Goal: Task Accomplishment & Management: Manage account settings

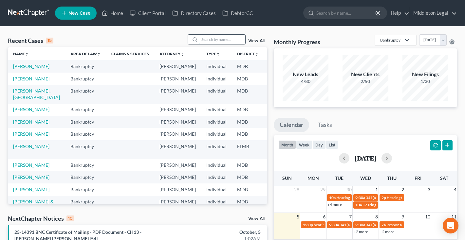
click at [224, 41] on input "search" at bounding box center [222, 39] width 46 height 9
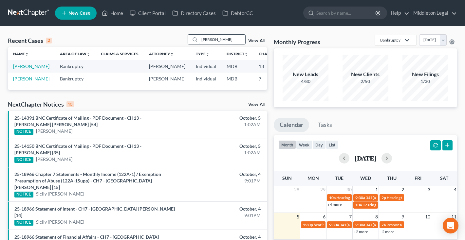
type input "[PERSON_NAME]"
drag, startPoint x: 196, startPoint y: 45, endPoint x: 18, endPoint y: 80, distance: 181.3
click at [18, 69] on link "[PERSON_NAME]" at bounding box center [31, 67] width 36 height 6
select select "3"
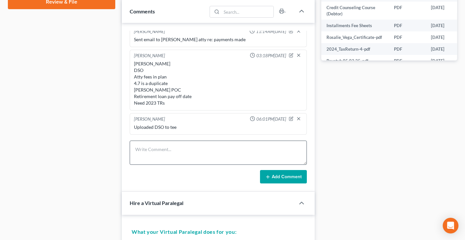
scroll to position [330, 0]
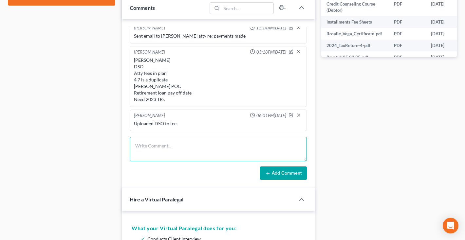
click at [165, 158] on textarea at bounding box center [218, 149] width 177 height 24
paste textarea "There is no Claim 8 Aidvantage. Claim 8 is a Visa from Justice Federal. US Dept…"
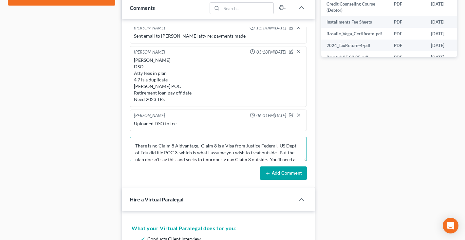
scroll to position [83, 0]
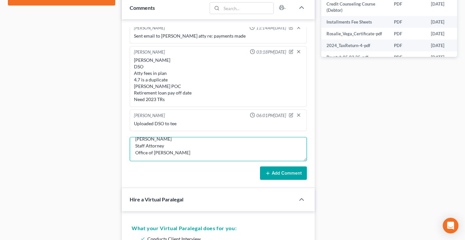
type textarea "There is no Claim 8 Aidvantage. Claim 8 is a Visa from Justice Federal. US Dept…"
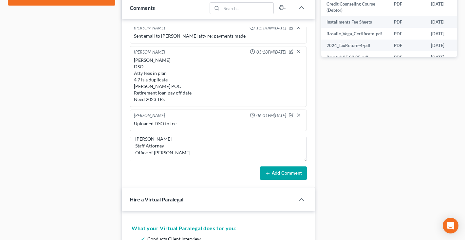
click at [280, 174] on button "Add Comment" at bounding box center [283, 174] width 47 height 14
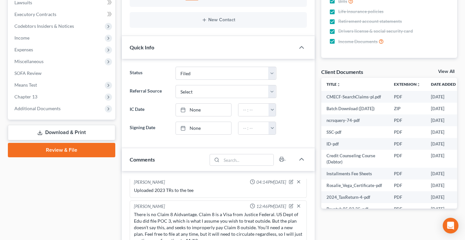
scroll to position [163, 0]
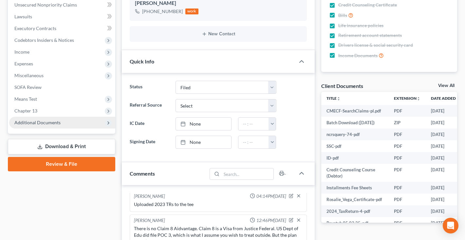
click at [25, 125] on span "Additional Documents" at bounding box center [37, 123] width 46 height 6
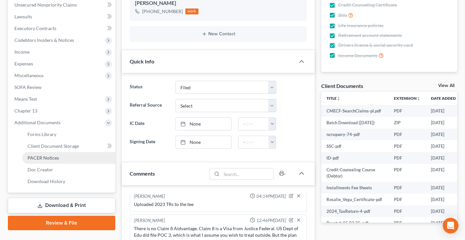
click at [31, 159] on span "PACER Notices" at bounding box center [43, 158] width 31 height 6
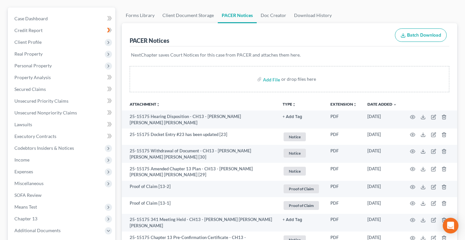
scroll to position [61, 0]
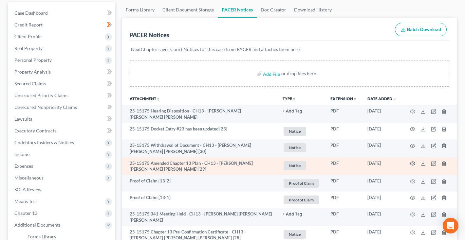
click at [413, 161] on icon "button" at bounding box center [412, 163] width 5 height 5
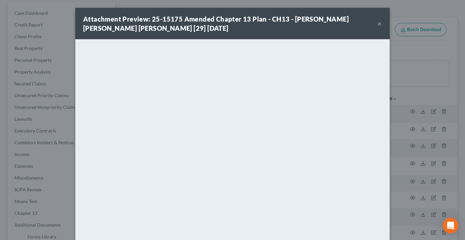
drag, startPoint x: 152, startPoint y: 18, endPoint x: 180, endPoint y: 17, distance: 28.5
click at [180, 17] on strong "Attachment Preview: 25-15175 Amended Chapter 13 Plan - CH13 - [PERSON_NAME] [PE…" at bounding box center [216, 23] width 266 height 17
click at [379, 26] on button "×" at bounding box center [379, 24] width 5 height 8
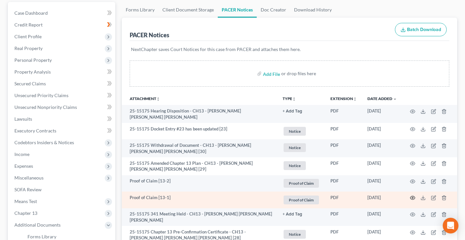
scroll to position [76, 0]
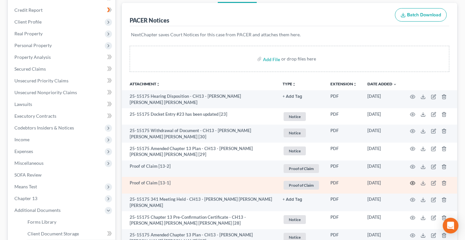
click at [413, 181] on icon "button" at bounding box center [412, 183] width 5 height 5
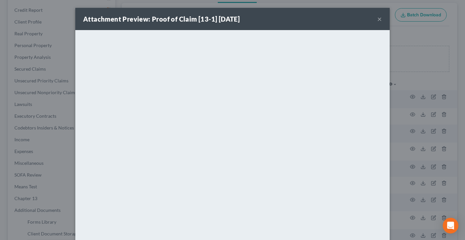
scroll to position [34, 0]
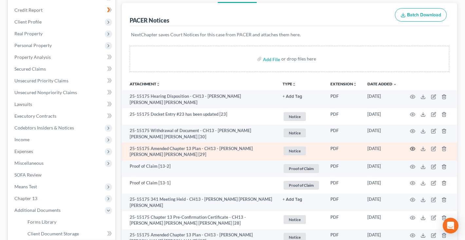
click at [413, 148] on circle "button" at bounding box center [412, 148] width 1 height 1
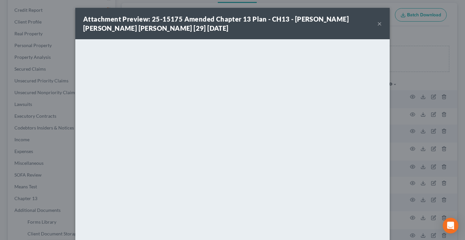
click at [379, 24] on button "×" at bounding box center [379, 24] width 5 height 8
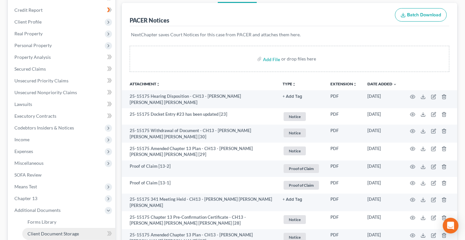
click at [48, 231] on span "Client Document Storage" at bounding box center [53, 234] width 51 height 6
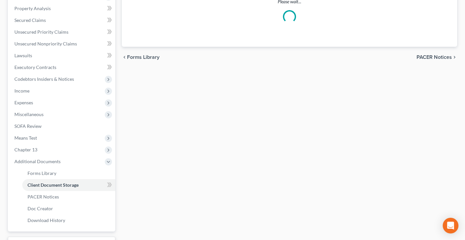
select select "14"
select select "59"
select select "14"
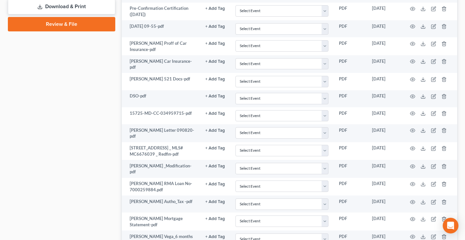
scroll to position [732, 0]
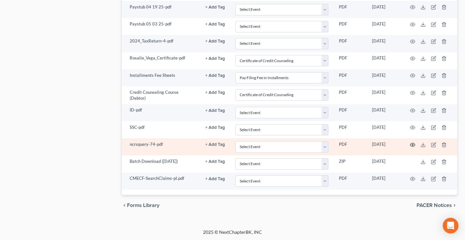
click at [413, 143] on icon "button" at bounding box center [412, 144] width 5 height 5
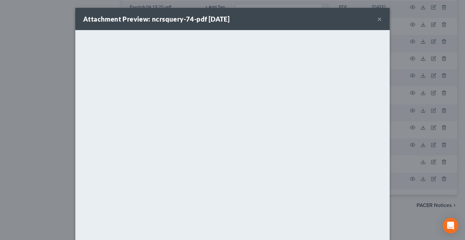
click at [379, 21] on button "×" at bounding box center [379, 19] width 5 height 8
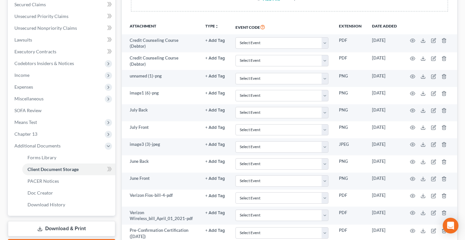
scroll to position [0, 0]
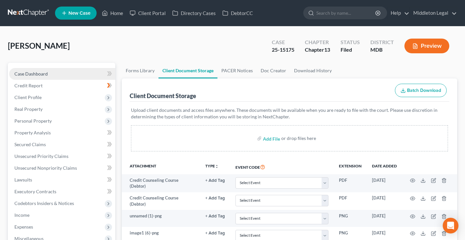
click at [29, 75] on span "Case Dashboard" at bounding box center [30, 74] width 33 height 6
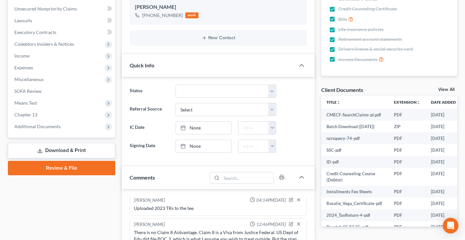
scroll to position [315, 0]
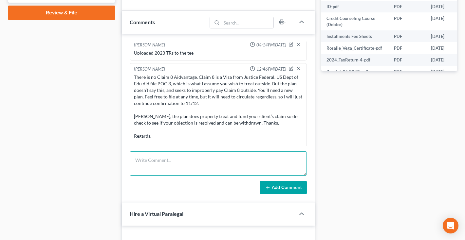
click at [166, 165] on textarea at bounding box center [218, 164] width 177 height 24
type textarea "Filed Amended Plan."
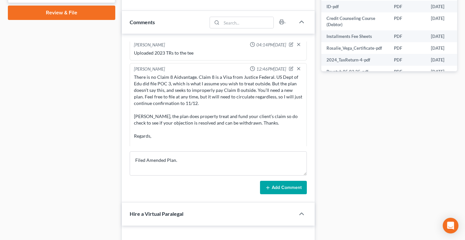
click at [293, 190] on button "Add Comment" at bounding box center [283, 188] width 47 height 14
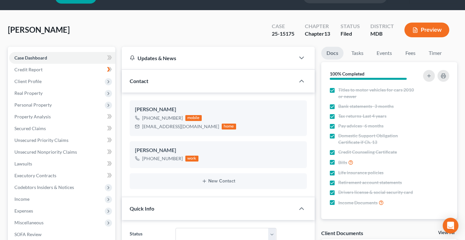
scroll to position [0, 0]
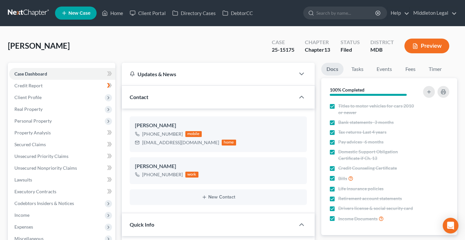
click at [38, 12] on link at bounding box center [29, 13] width 42 height 12
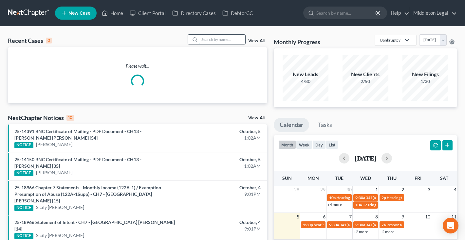
click at [236, 40] on input "search" at bounding box center [222, 39] width 46 height 9
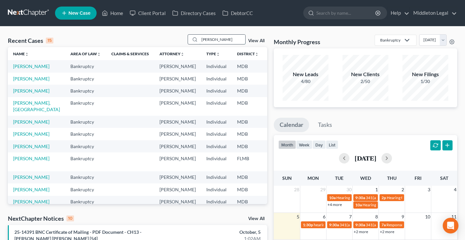
type input "[PERSON_NAME]"
